Goal: Find contact information: Find contact information

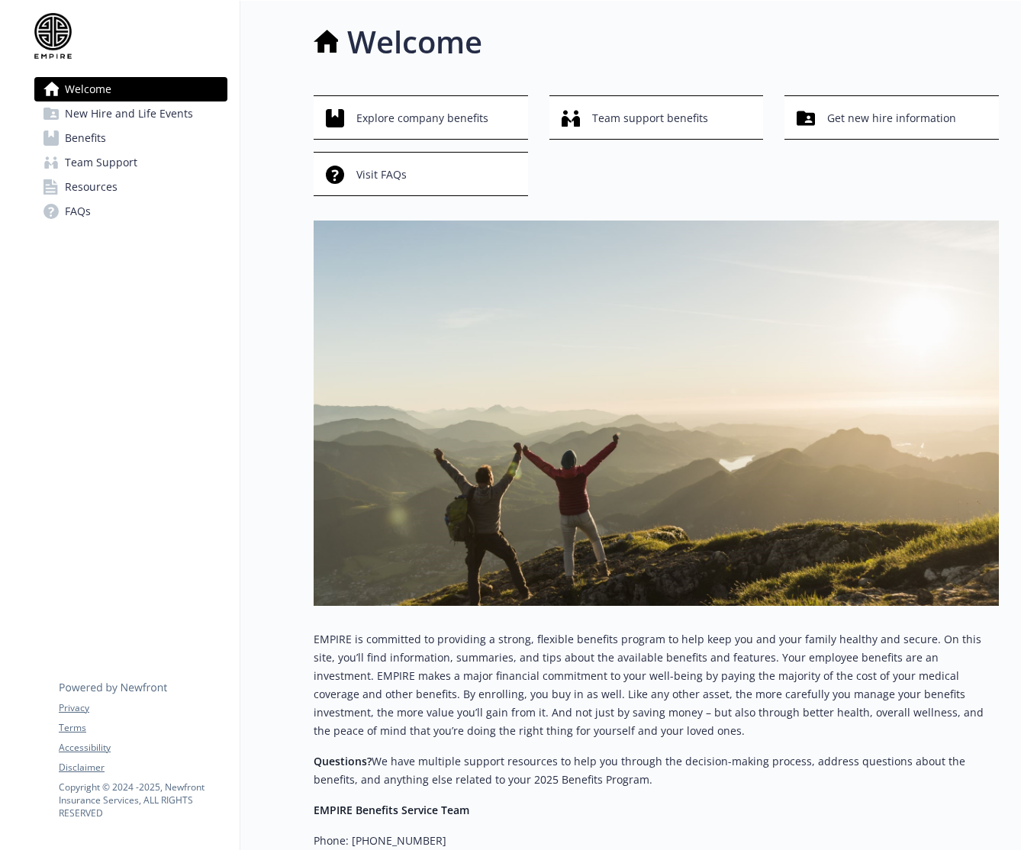
click at [110, 209] on link "FAQs" at bounding box center [130, 211] width 193 height 24
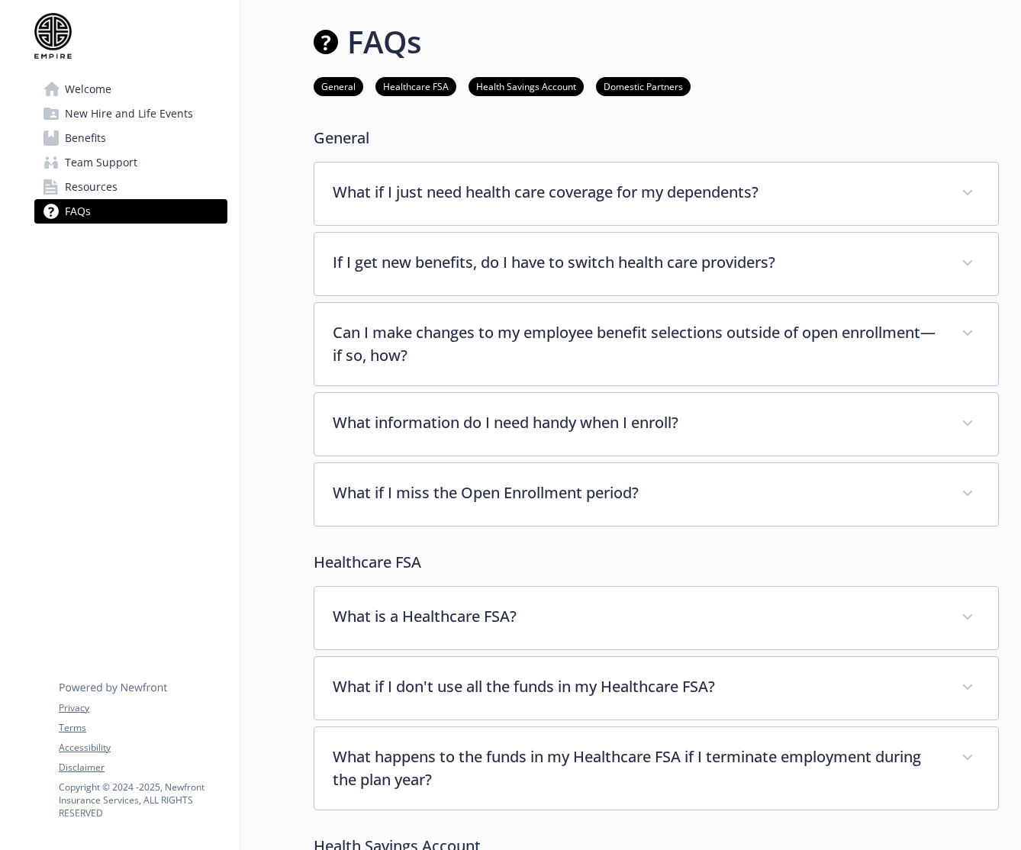
click at [126, 188] on link "Resources" at bounding box center [130, 187] width 193 height 24
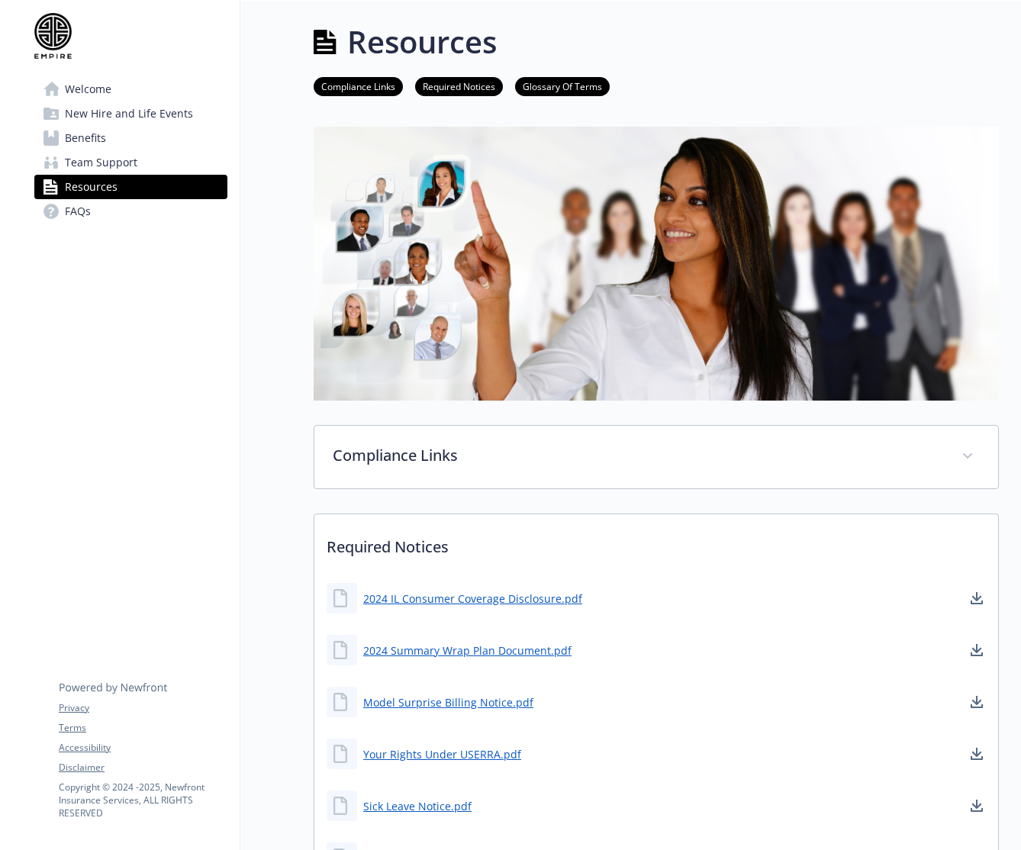
click at [140, 162] on link "Team Support" at bounding box center [130, 162] width 193 height 24
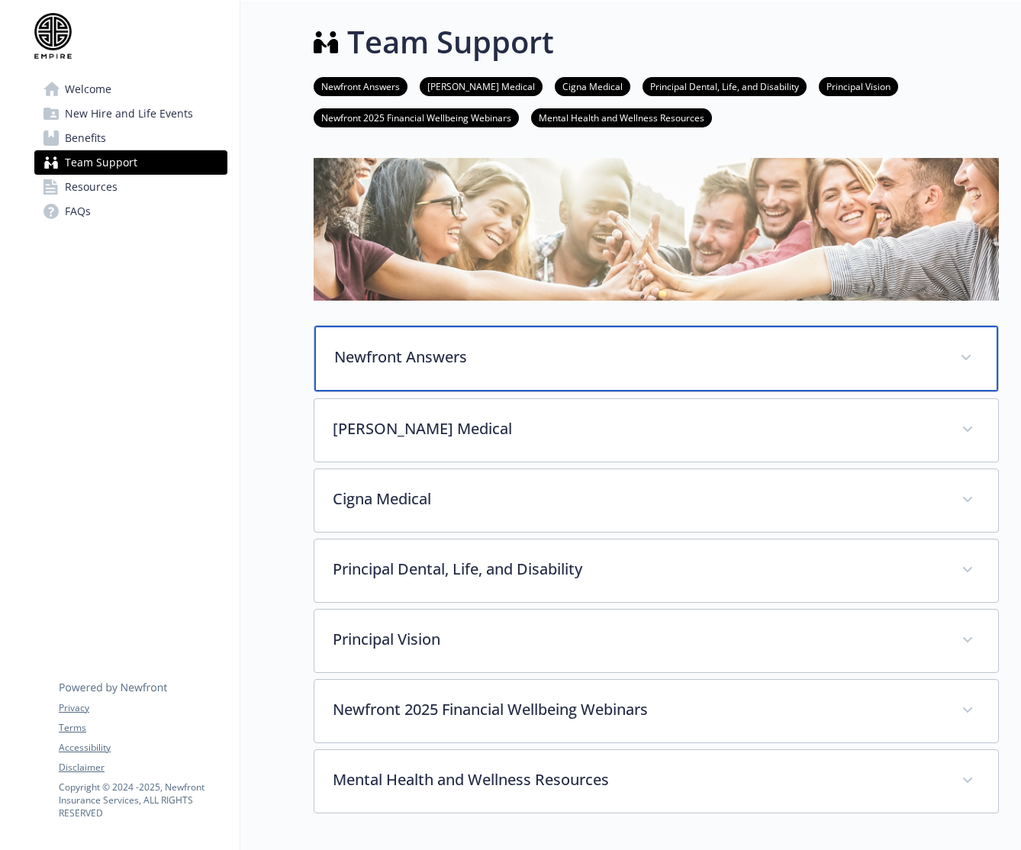
click at [554, 356] on p "Newfront Answers" at bounding box center [637, 357] width 607 height 23
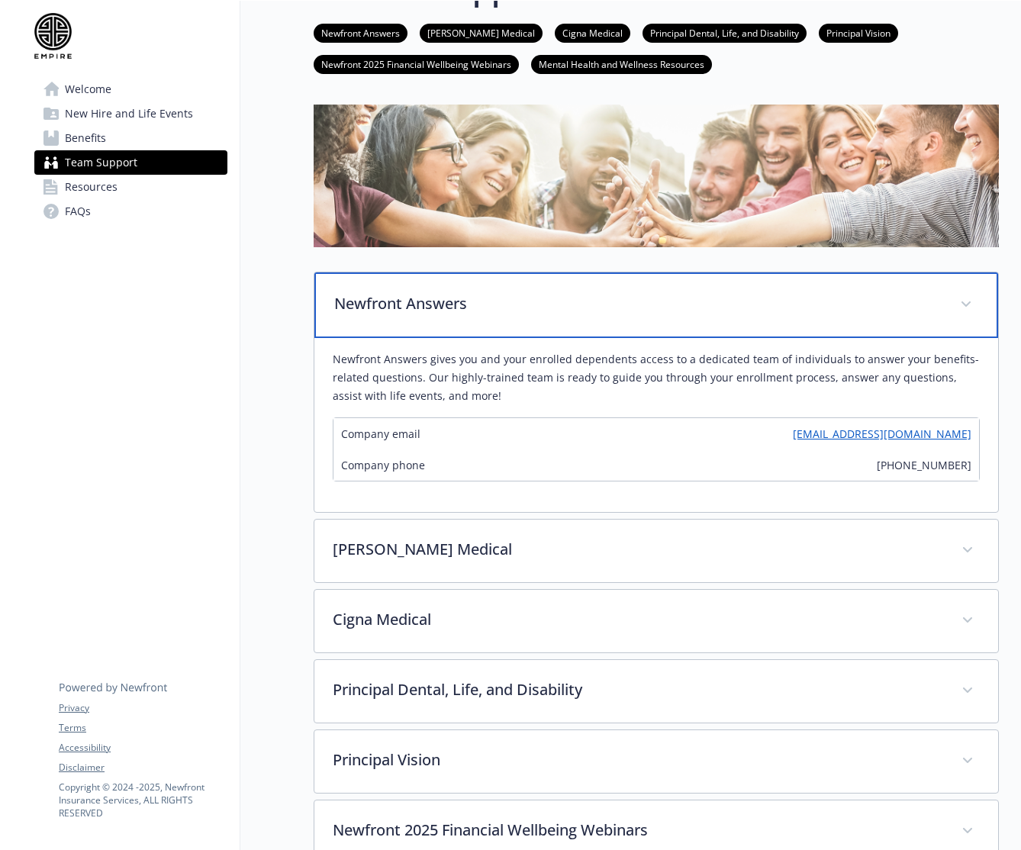
scroll to position [54, 0]
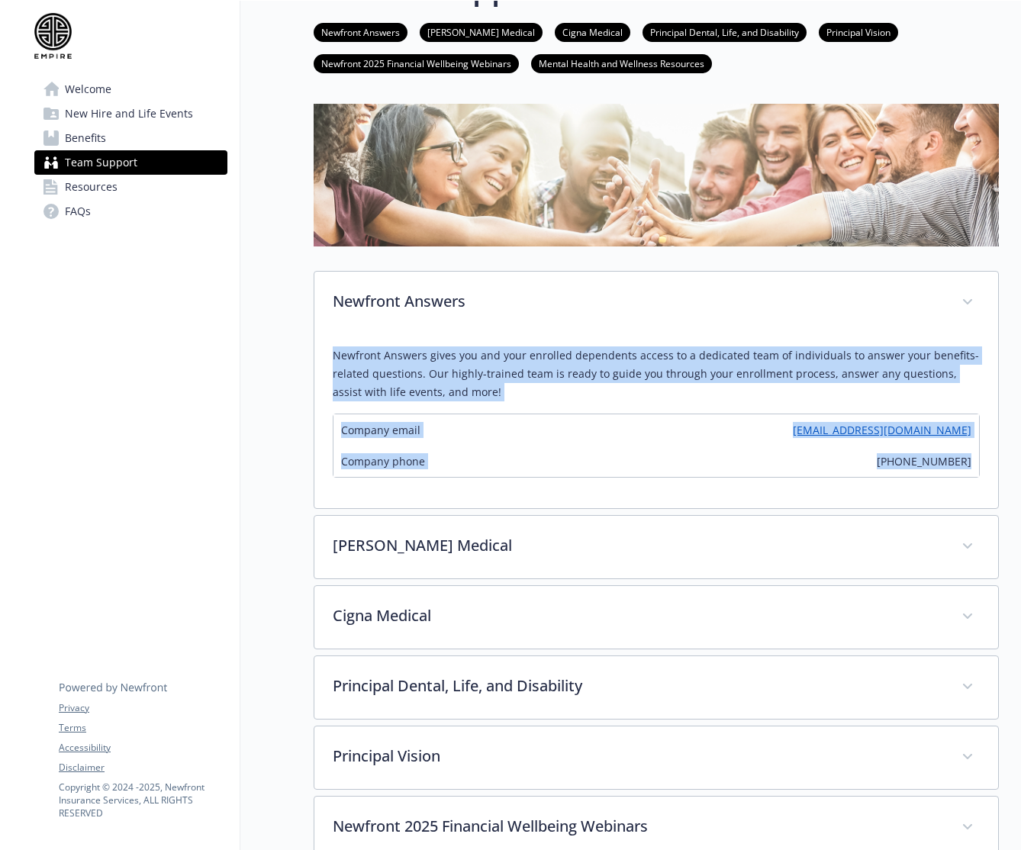
drag, startPoint x: 972, startPoint y: 465, endPoint x: 314, endPoint y: 362, distance: 666.5
click at [314, 362] on div "Newfront Answers gives you and your enrolled dependents access to a dedicated t…" at bounding box center [656, 421] width 684 height 174
copy div "Newfront Answers gives you and your enrolled dependents access to a dedicated t…"
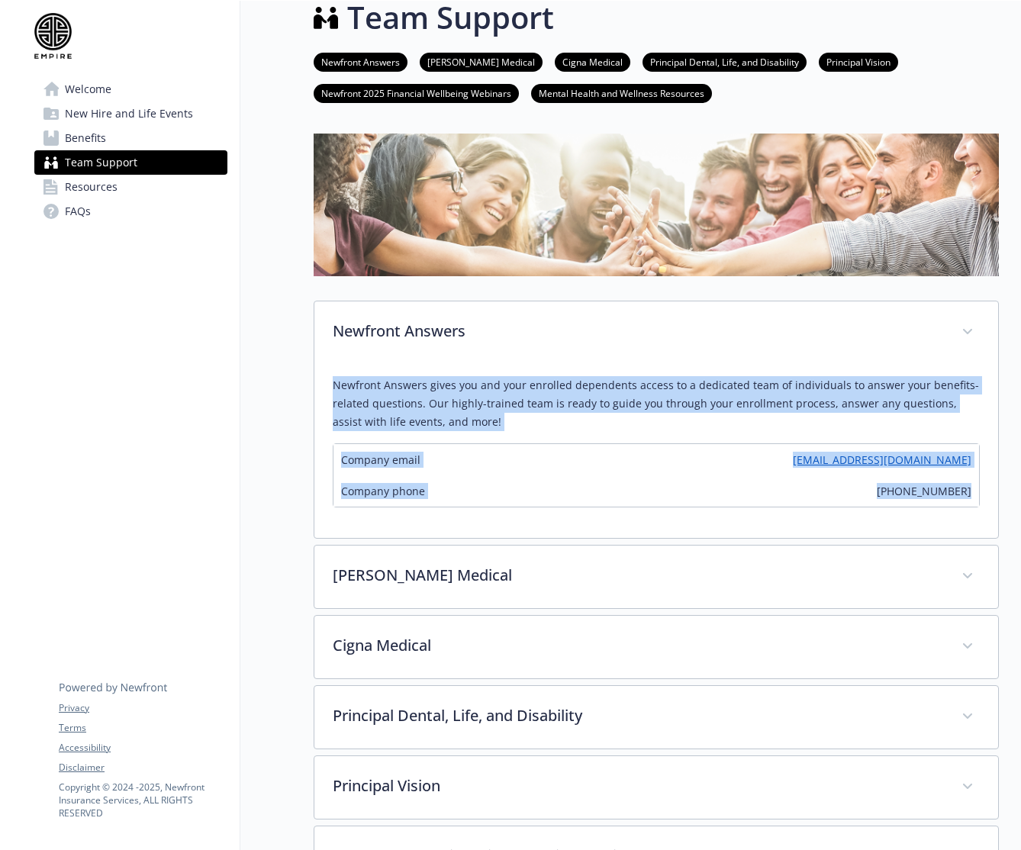
scroll to position [23, 0]
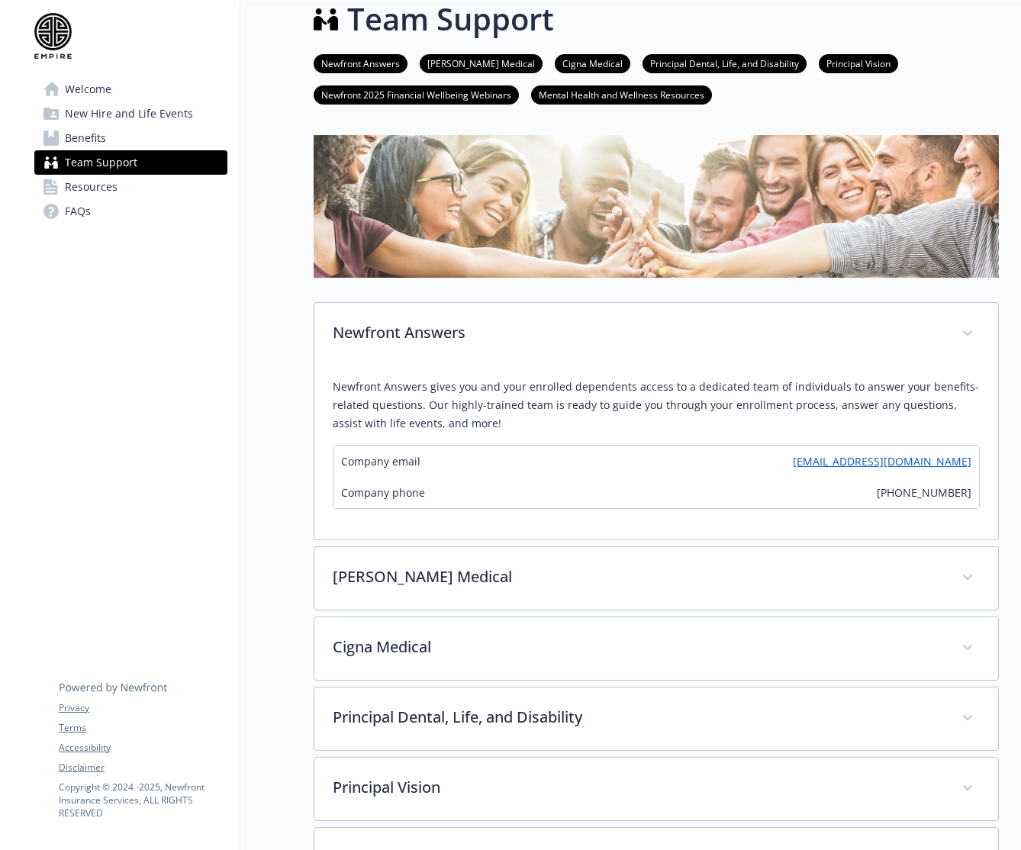
click at [699, 459] on div "Company email EMPIREbenefits@answers.newfront.com" at bounding box center [655, 461] width 645 height 31
drag, startPoint x: 964, startPoint y: 462, endPoint x: 771, endPoint y: 459, distance: 193.0
click at [771, 459] on div "Company email EMPIREbenefits@answers.newfront.com" at bounding box center [655, 461] width 645 height 31
copy link "EMPIREbenefits@answers.newfront.com"
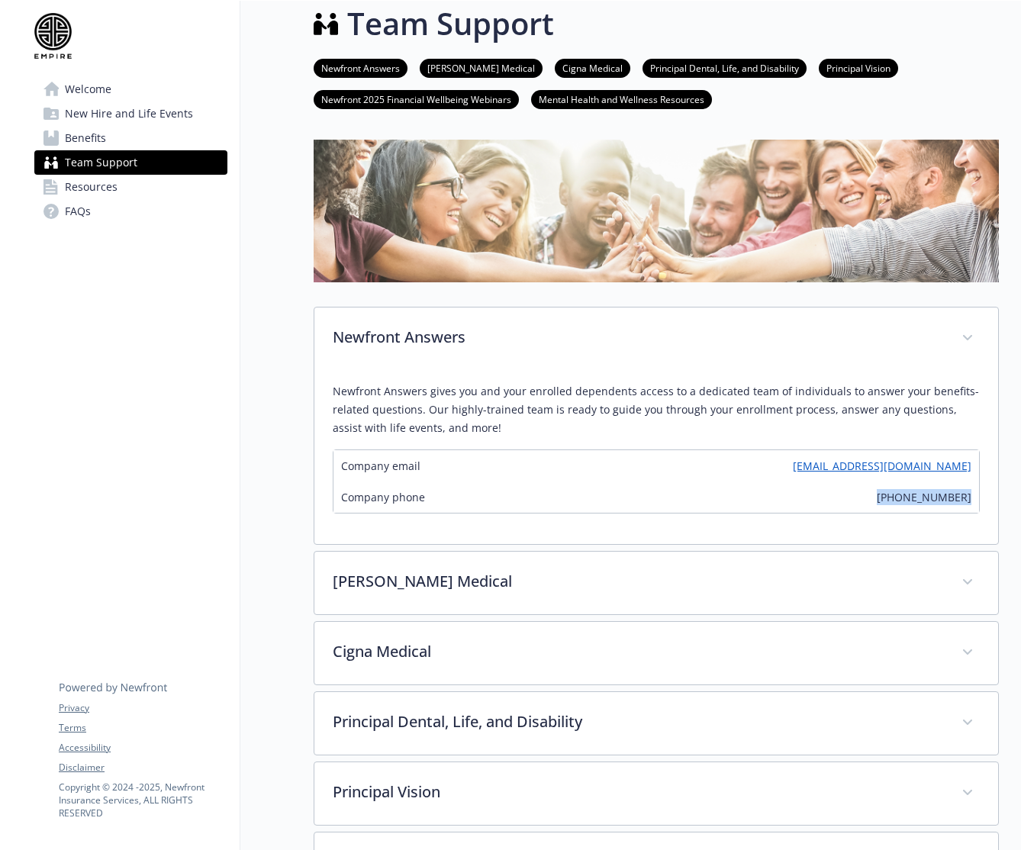
drag, startPoint x: 976, startPoint y: 497, endPoint x: 896, endPoint y: 497, distance: 79.3
click at [896, 497] on div "Company phone (866) 513-8105" at bounding box center [655, 496] width 645 height 31
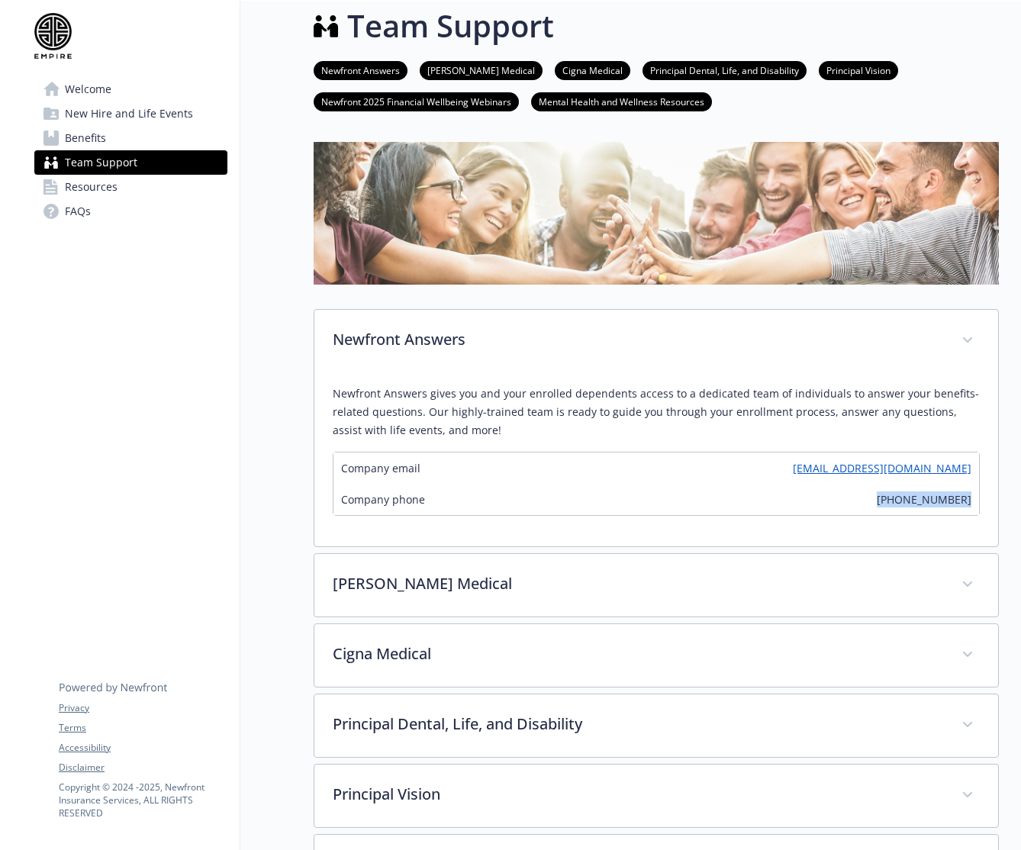
copy span "(866) 513-8105"
